Goal: Task Accomplishment & Management: Use online tool/utility

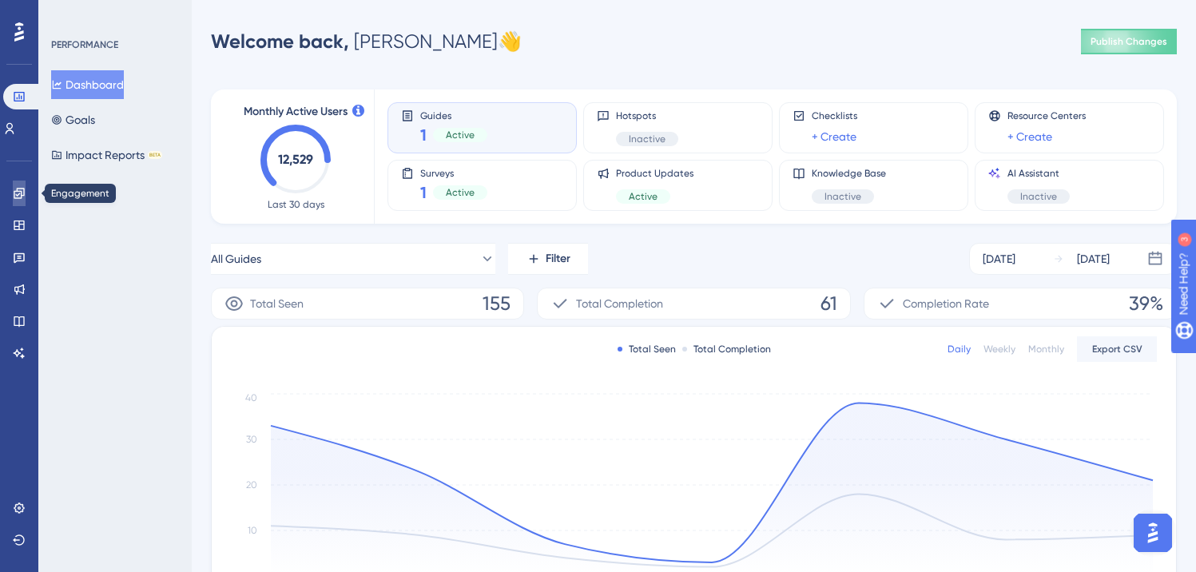
click at [26, 196] on link at bounding box center [19, 194] width 13 height 26
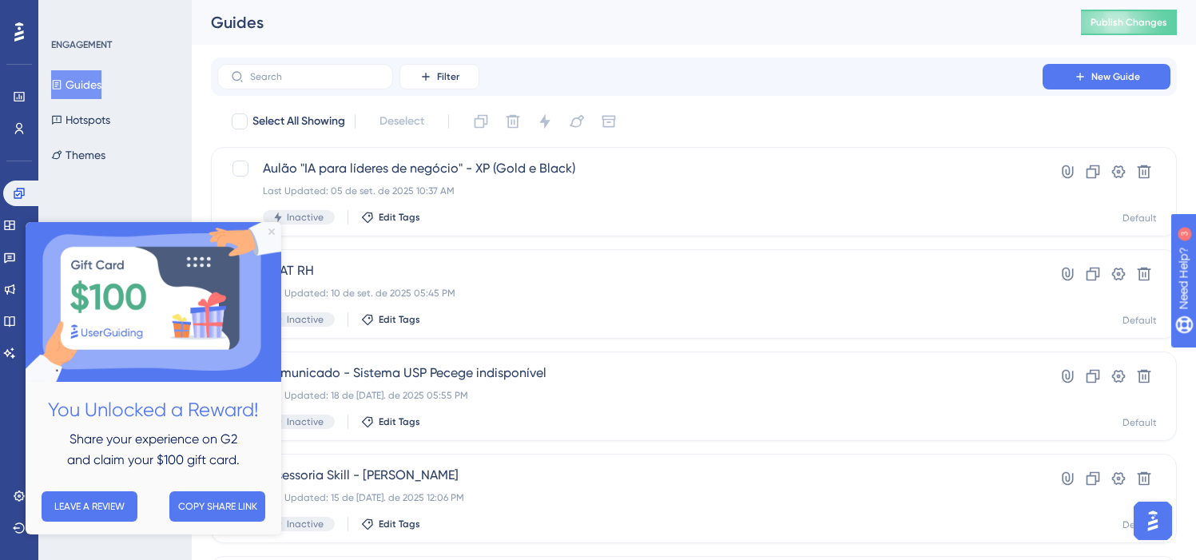
click at [273, 233] on icon "Close Preview" at bounding box center [272, 232] width 6 height 6
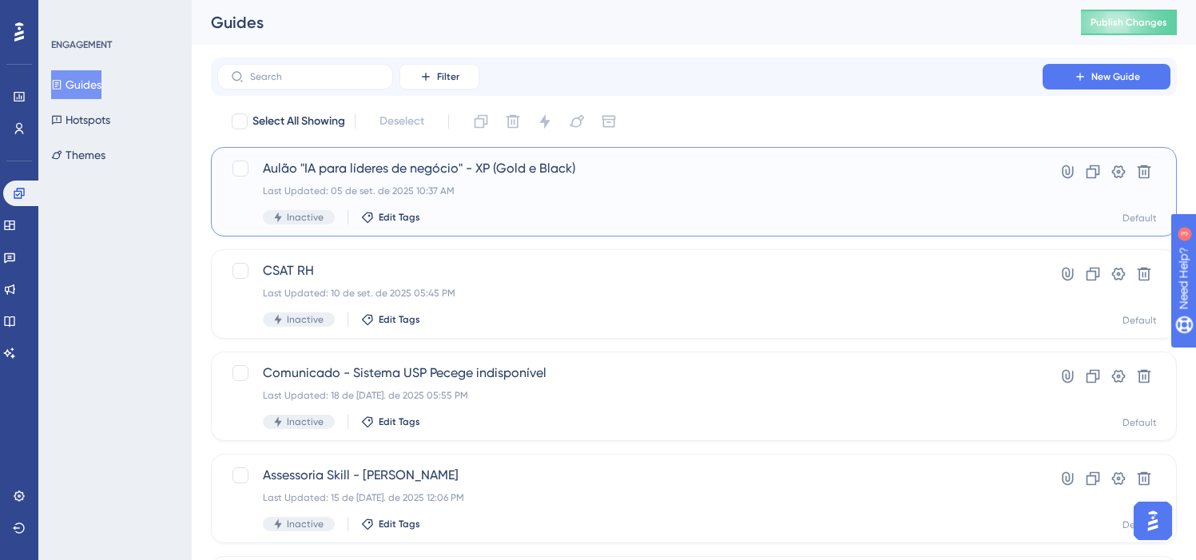
click at [518, 178] on div "Aulão "IA para líderes de negócio" - XP (Gold e Black) Last Updated: 05 de set.…" at bounding box center [630, 192] width 735 height 66
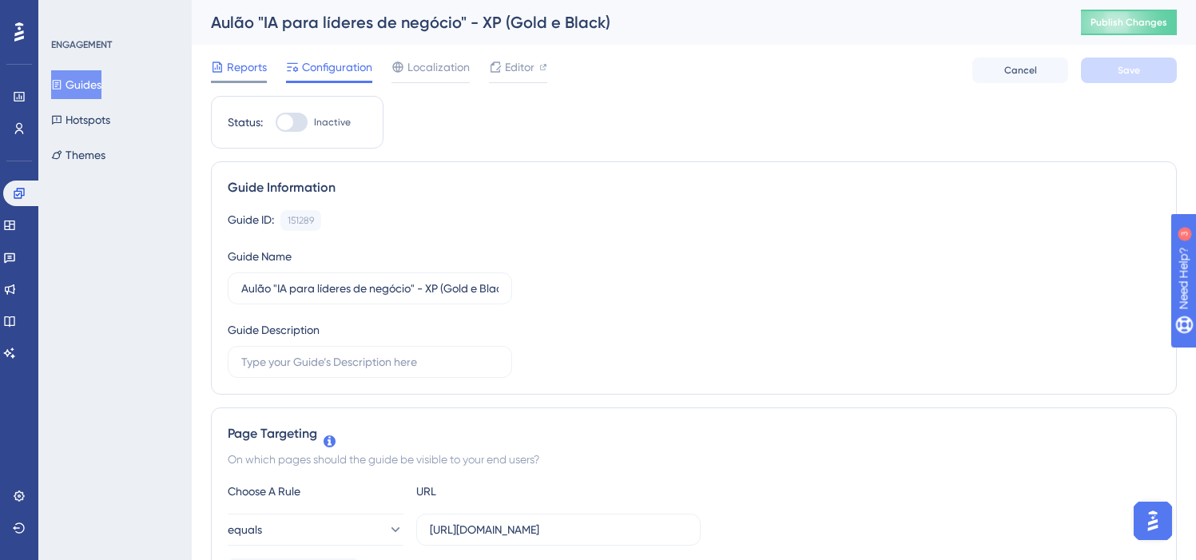
click at [250, 67] on span "Reports" at bounding box center [247, 67] width 40 height 19
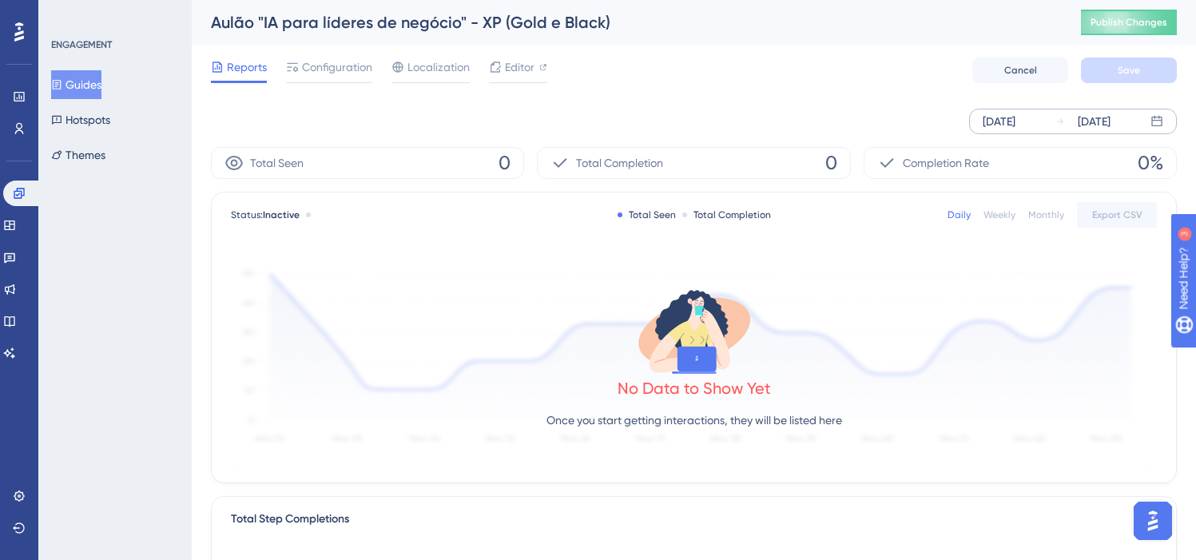
click at [1013, 121] on div "[DATE]" at bounding box center [999, 121] width 33 height 19
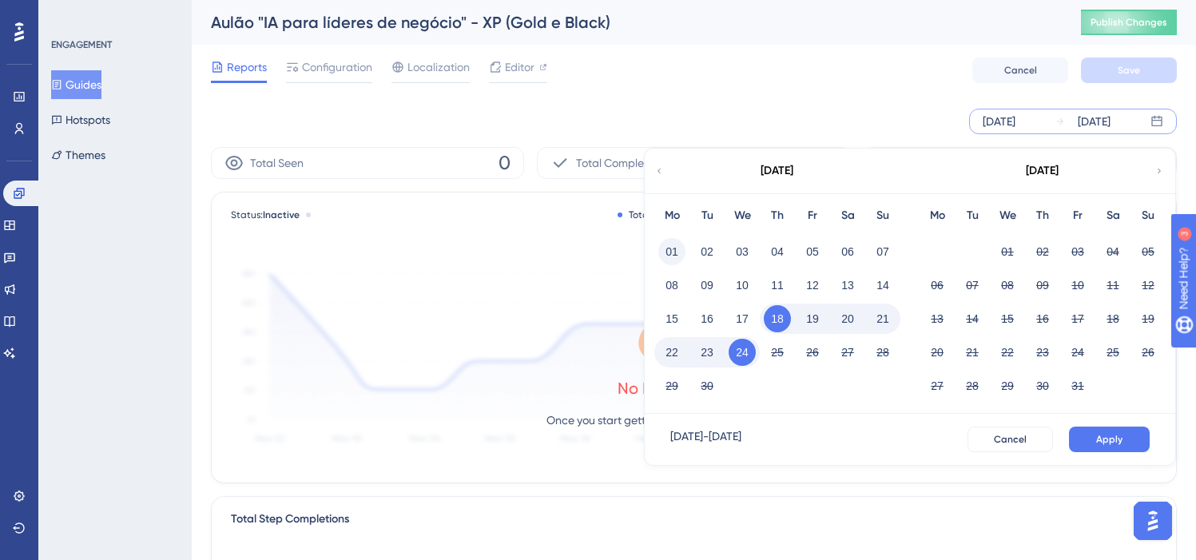
click at [670, 241] on button "01" at bounding box center [672, 251] width 27 height 27
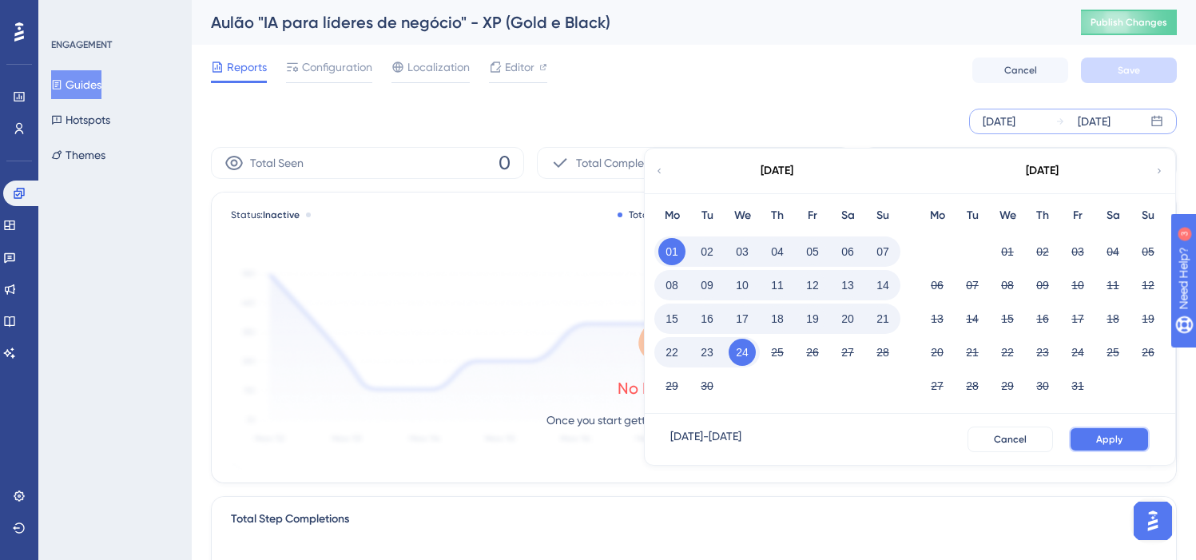
click at [1104, 436] on span "Apply" at bounding box center [1110, 439] width 26 height 13
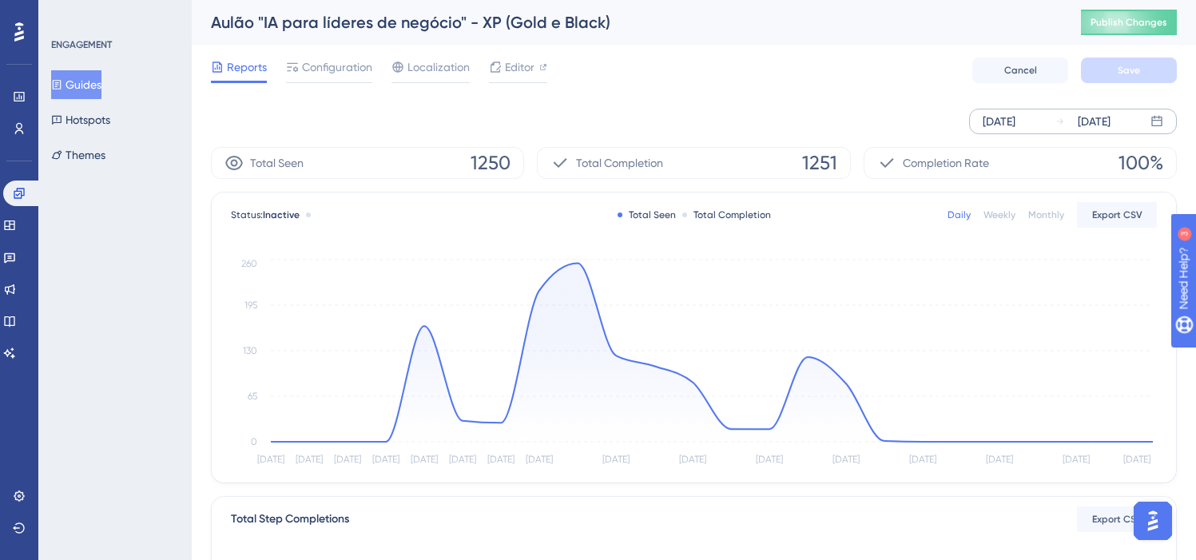
click at [1016, 116] on div "[DATE]" at bounding box center [999, 121] width 33 height 19
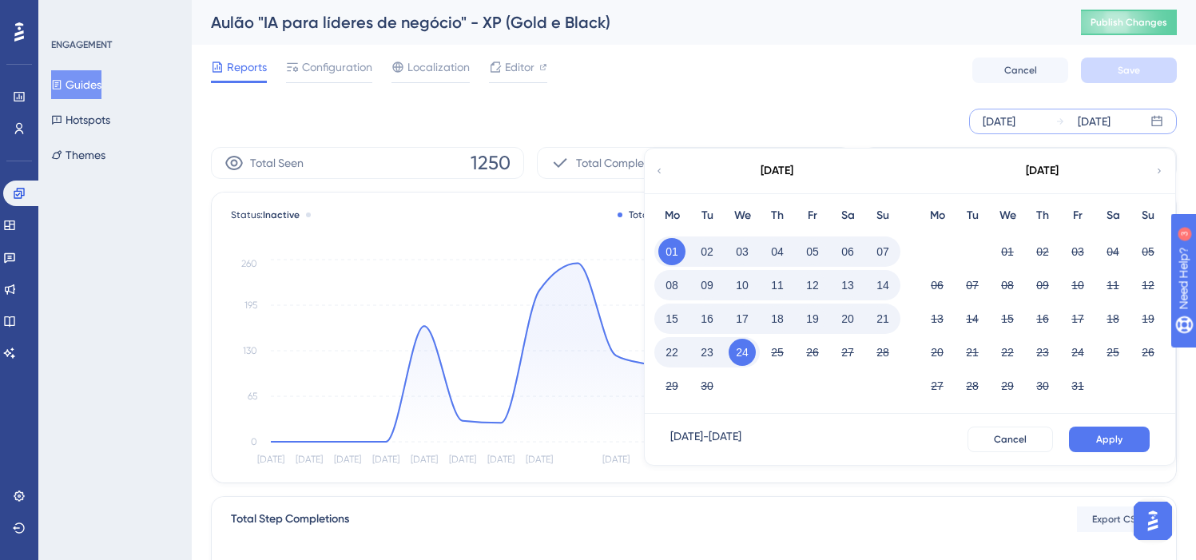
drag, startPoint x: 784, startPoint y: 250, endPoint x: 774, endPoint y: 276, distance: 27.6
click at [784, 250] on button "04" at bounding box center [777, 251] width 27 height 27
click at [774, 322] on button "18" at bounding box center [777, 318] width 27 height 27
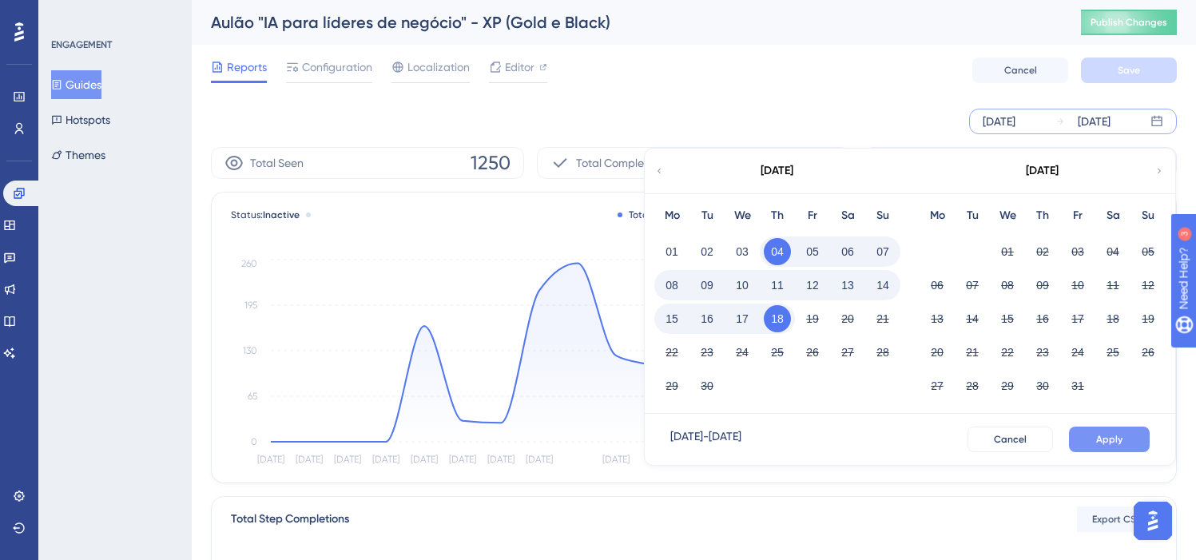
click at [1099, 449] on button "Apply" at bounding box center [1109, 440] width 81 height 26
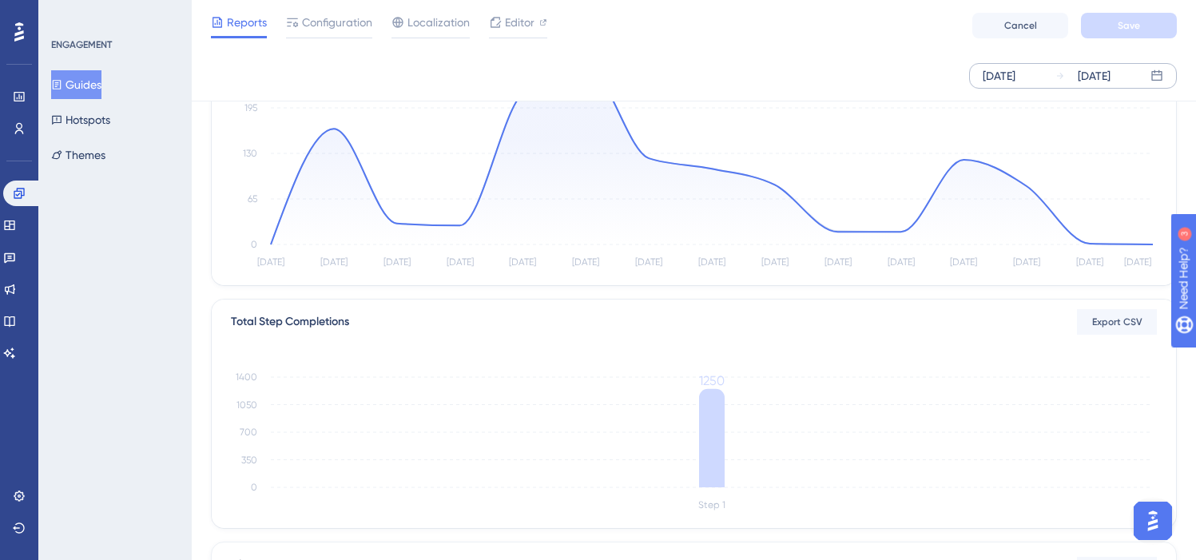
scroll to position [452, 0]
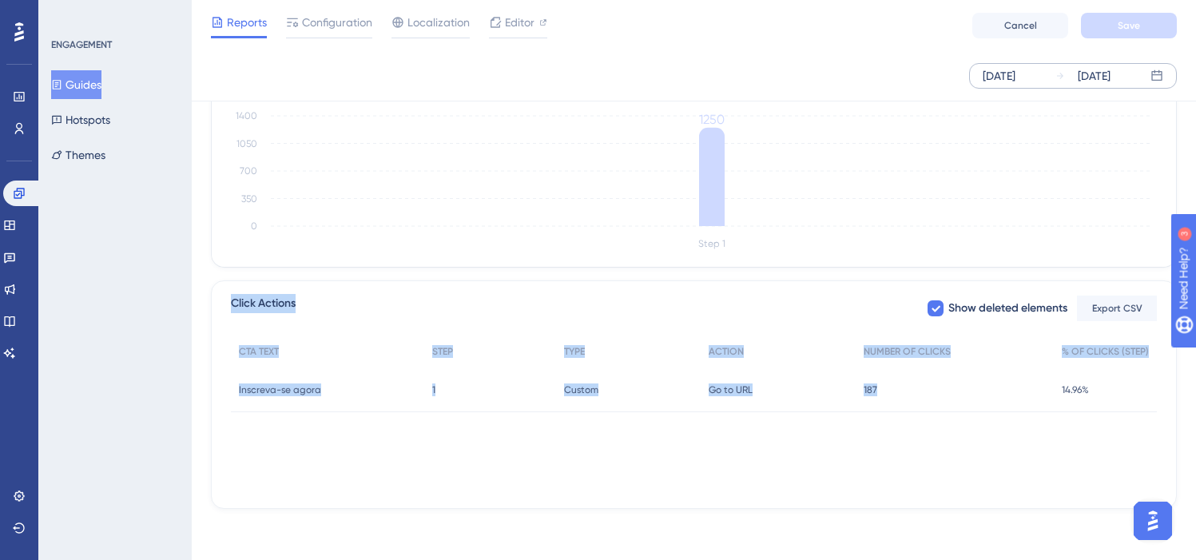
drag, startPoint x: 894, startPoint y: 502, endPoint x: 221, endPoint y: 285, distance: 706.5
click at [222, 285] on div "Click Actions Show deleted elements Export CSV CTA TEXT STEP TYPE ACTION NUMBER…" at bounding box center [694, 395] width 966 height 229
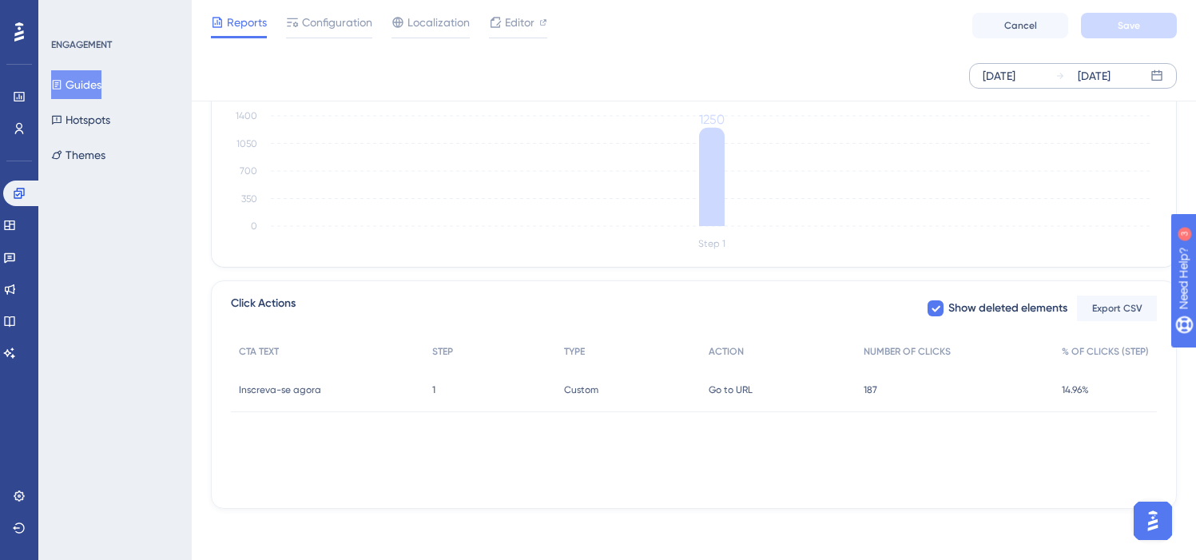
click at [667, 462] on div "CTA TEXT STEP TYPE ACTION NUMBER OF CLICKS % OF CLICKS (STEP) Inscreva-se agora…" at bounding box center [694, 416] width 926 height 160
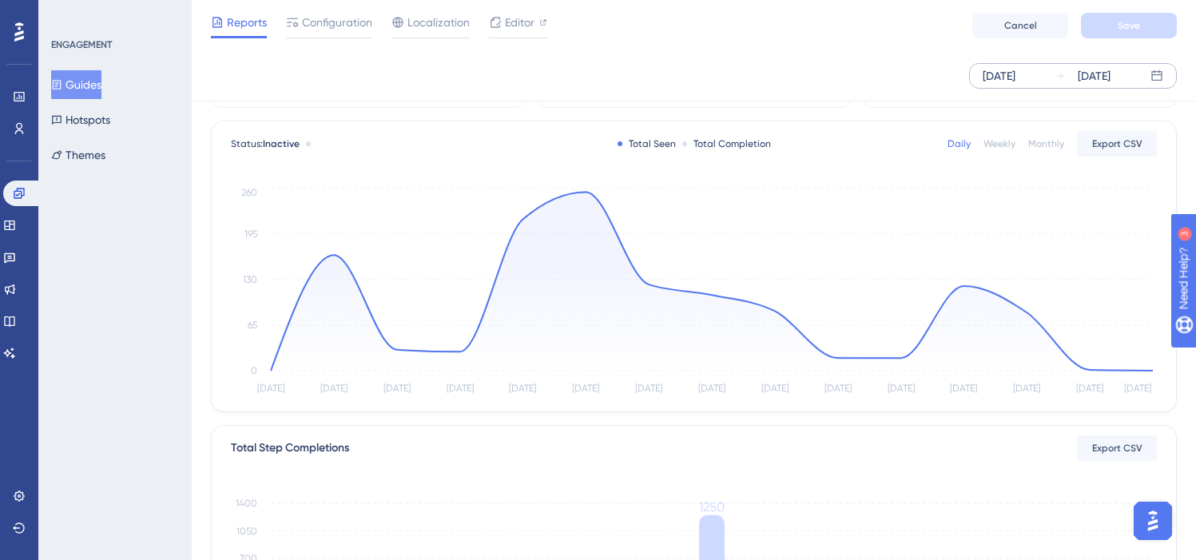
scroll to position [0, 0]
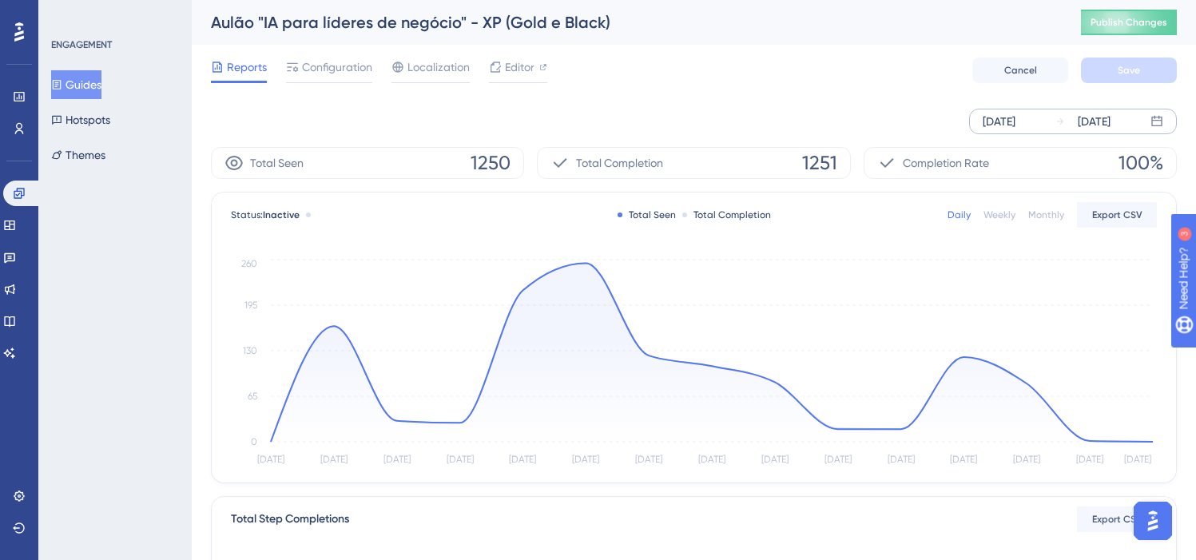
click at [512, 162] on div "Total Seen 1250" at bounding box center [367, 163] width 313 height 32
copy div "1250"
click at [623, 188] on div "Total Seen 1250 Total Completion 1251 Completion Rate 100% Status: Inactive Tot…" at bounding box center [694, 557] width 966 height 821
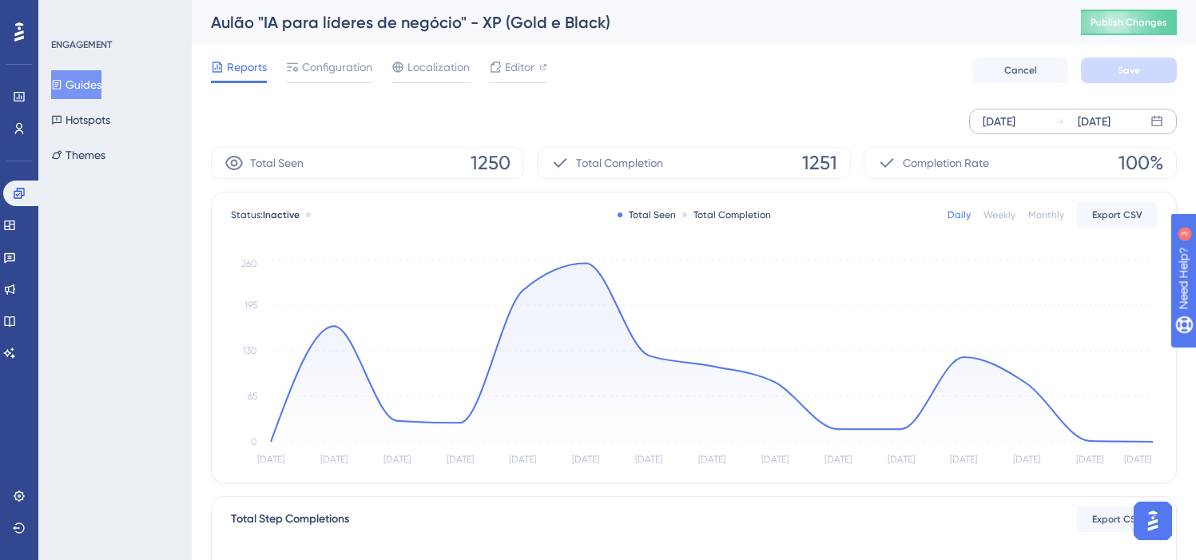
click at [772, 166] on div "Total Completion 1251" at bounding box center [693, 163] width 313 height 32
click at [778, 165] on div "Total Completion 1251" at bounding box center [693, 163] width 313 height 32
click at [986, 157] on span "Completion Rate" at bounding box center [946, 162] width 86 height 19
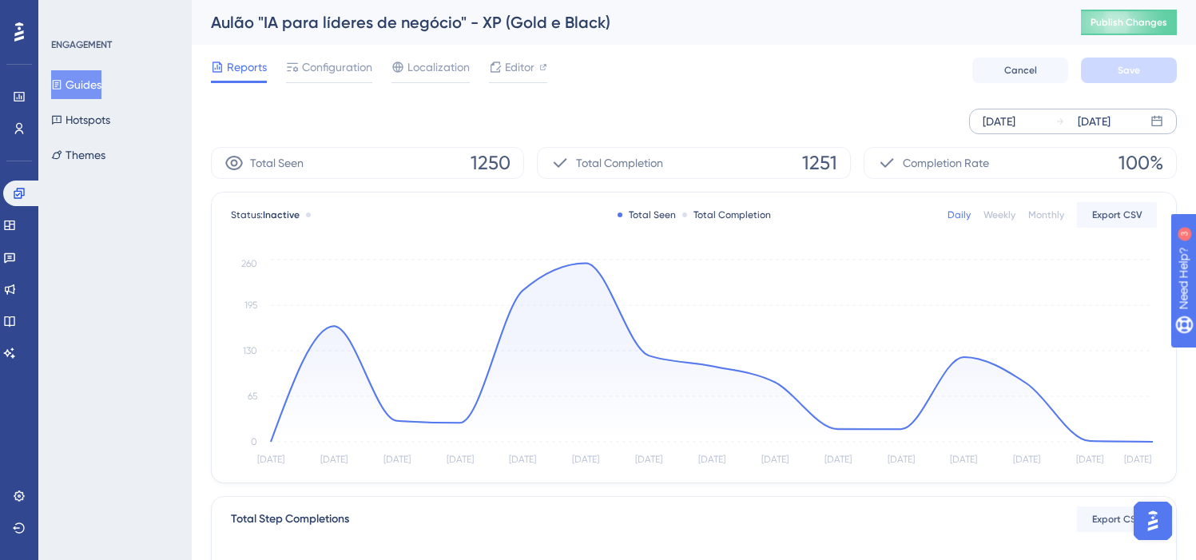
click at [1162, 157] on span "100%" at bounding box center [1141, 163] width 45 height 26
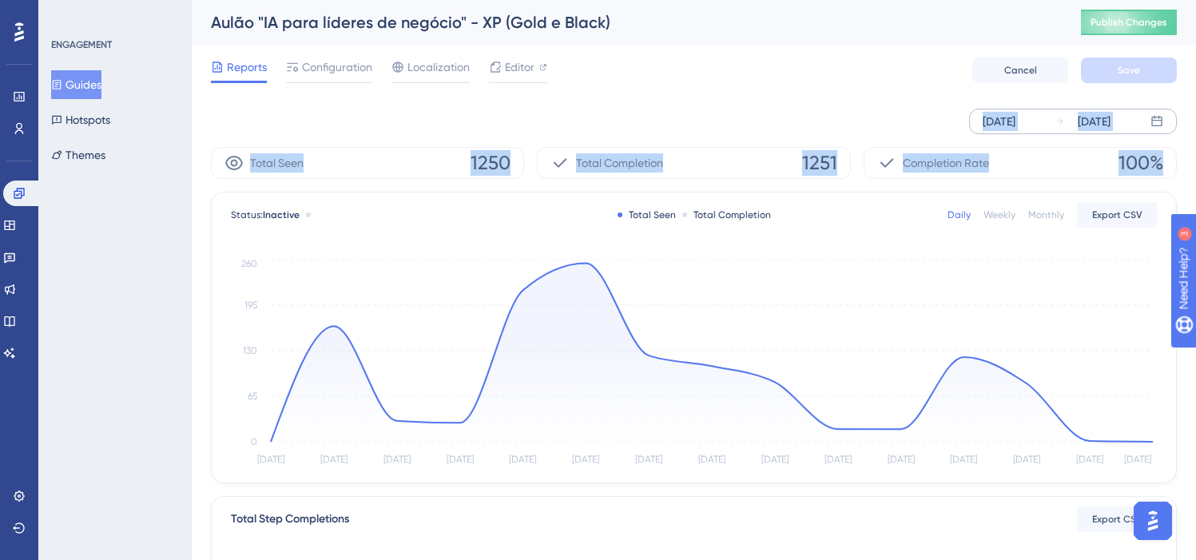
drag, startPoint x: 1165, startPoint y: 162, endPoint x: 255, endPoint y: 125, distance: 910.3
click at [256, 125] on div "[DATE] [DATE] Total Seen 1250 Total Completion 1251 Completion Rate 100% Status…" at bounding box center [694, 532] width 966 height 872
click at [255, 125] on div "[DATE] [DATE]" at bounding box center [694, 122] width 966 height 26
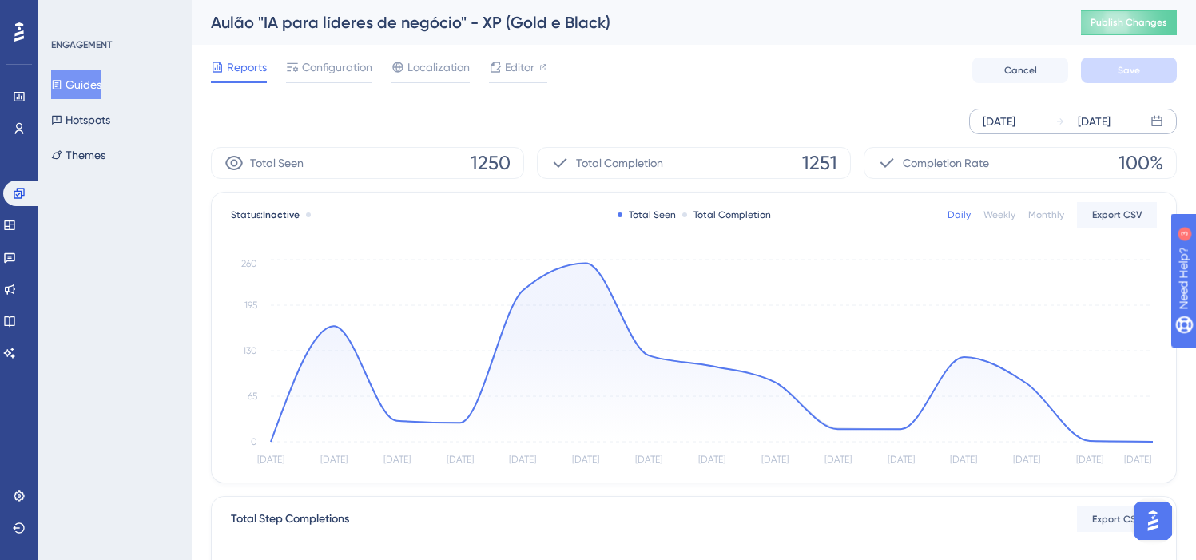
click at [542, 24] on div "Aulão "IA para líderes de negócio" - XP (Gold e Black)" at bounding box center [626, 22] width 830 height 22
click at [555, 23] on div "Aulão "IA para líderes de negócio" - XP (Gold e Black)" at bounding box center [626, 22] width 830 height 22
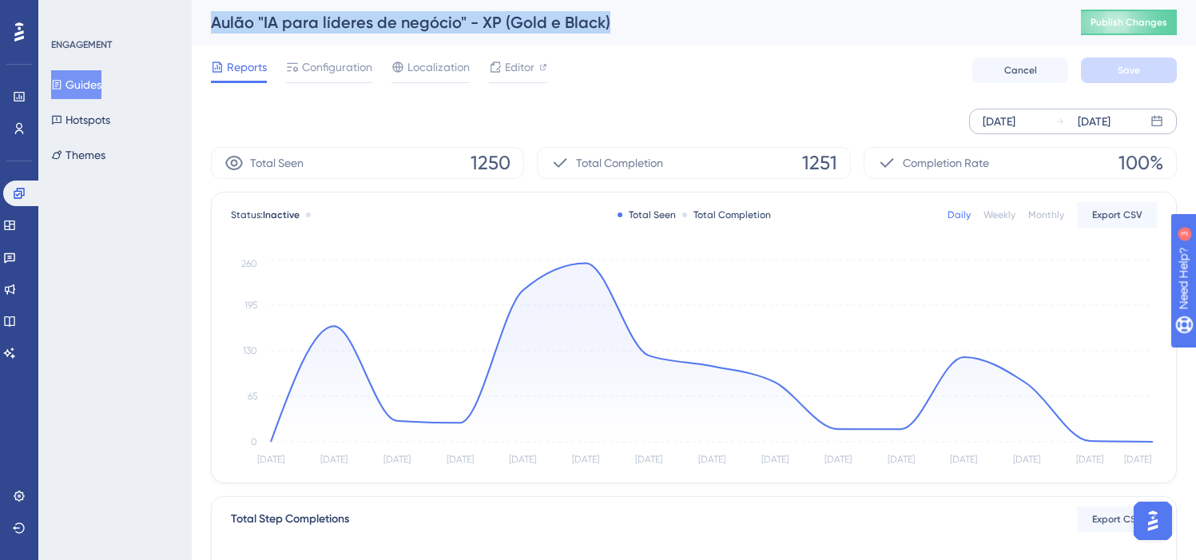
click at [555, 23] on div "Aulão "IA para líderes de negócio" - XP (Gold e Black)" at bounding box center [626, 22] width 830 height 22
